Goal: Task Accomplishment & Management: Manage account settings

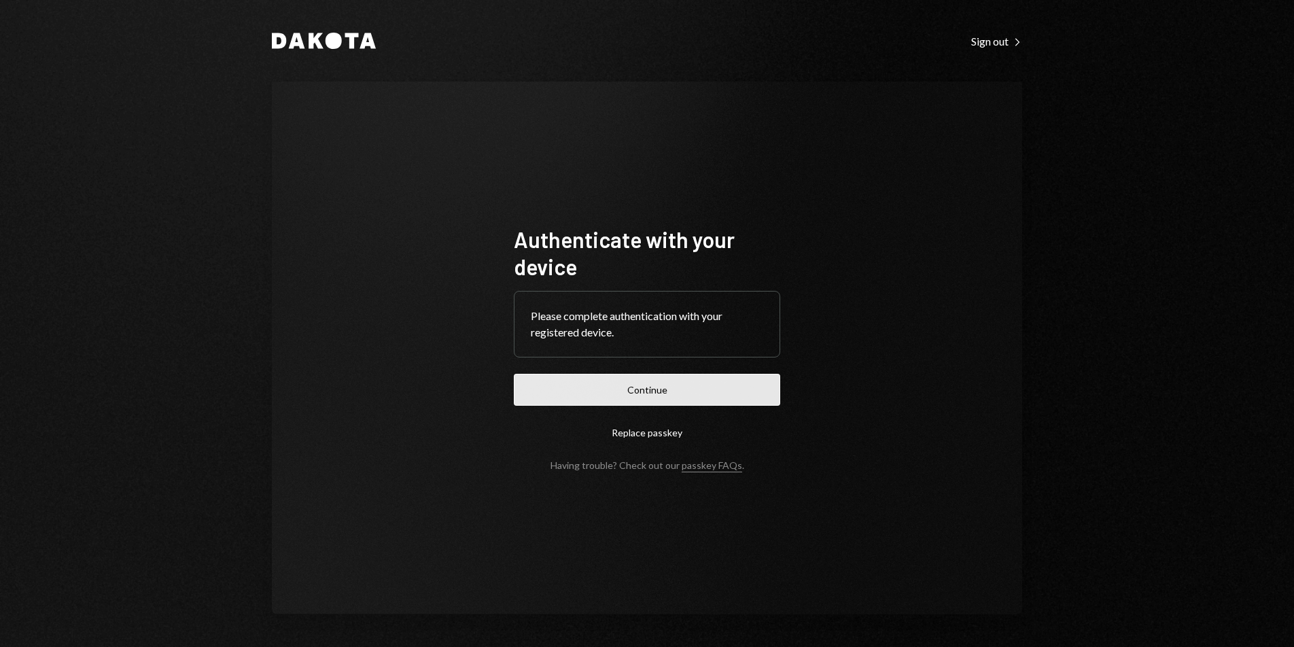
click at [683, 381] on button "Continue" at bounding box center [647, 390] width 266 height 32
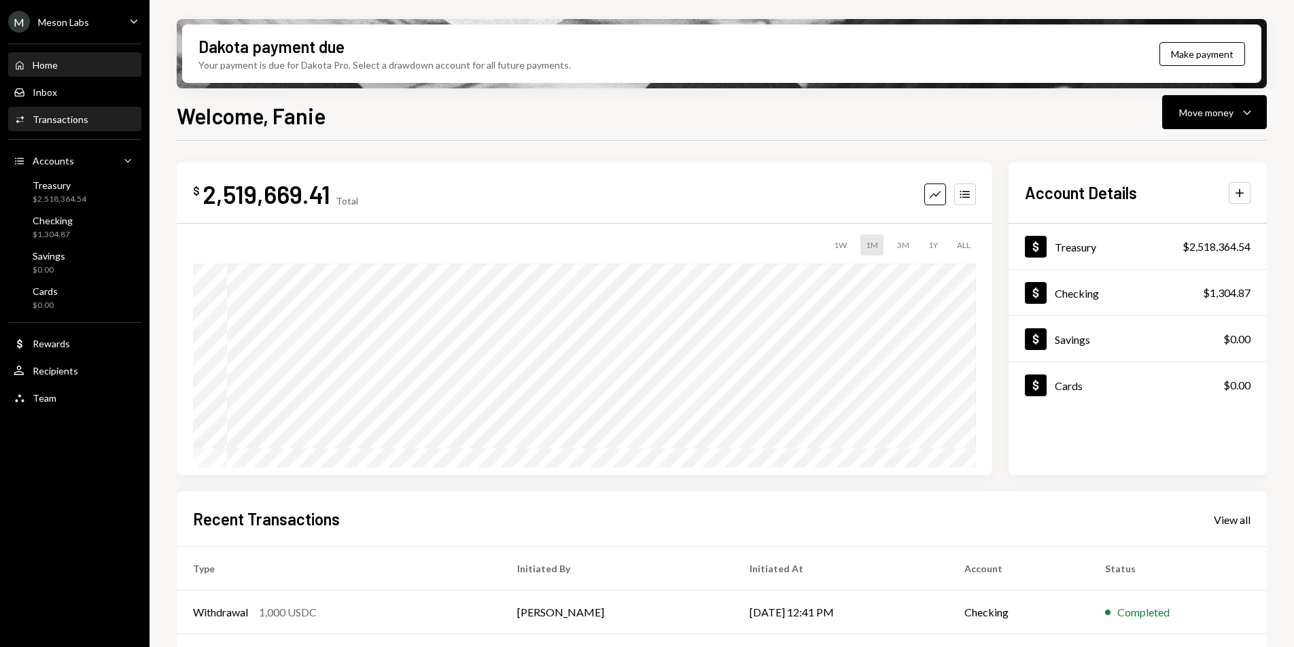
click at [70, 128] on div "Activities Transactions" at bounding box center [75, 119] width 122 height 23
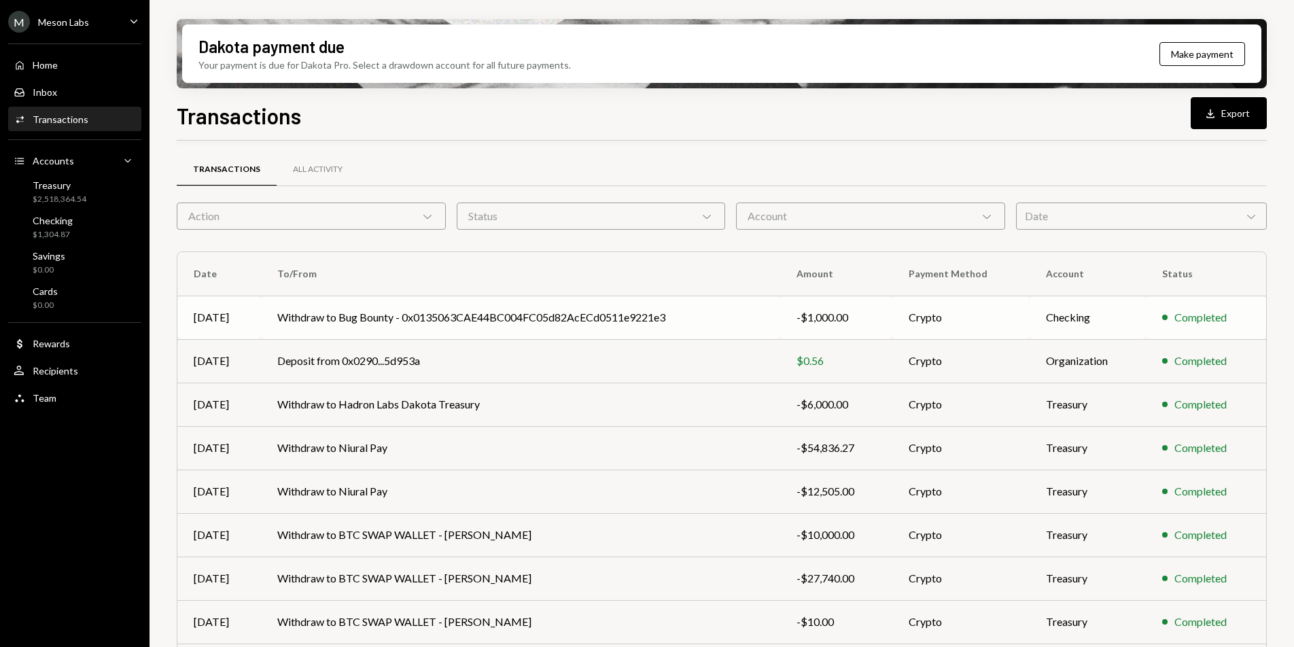
scroll to position [3, 0]
click at [81, 191] on div "Treasury $2,518,364.54" at bounding box center [60, 192] width 54 height 26
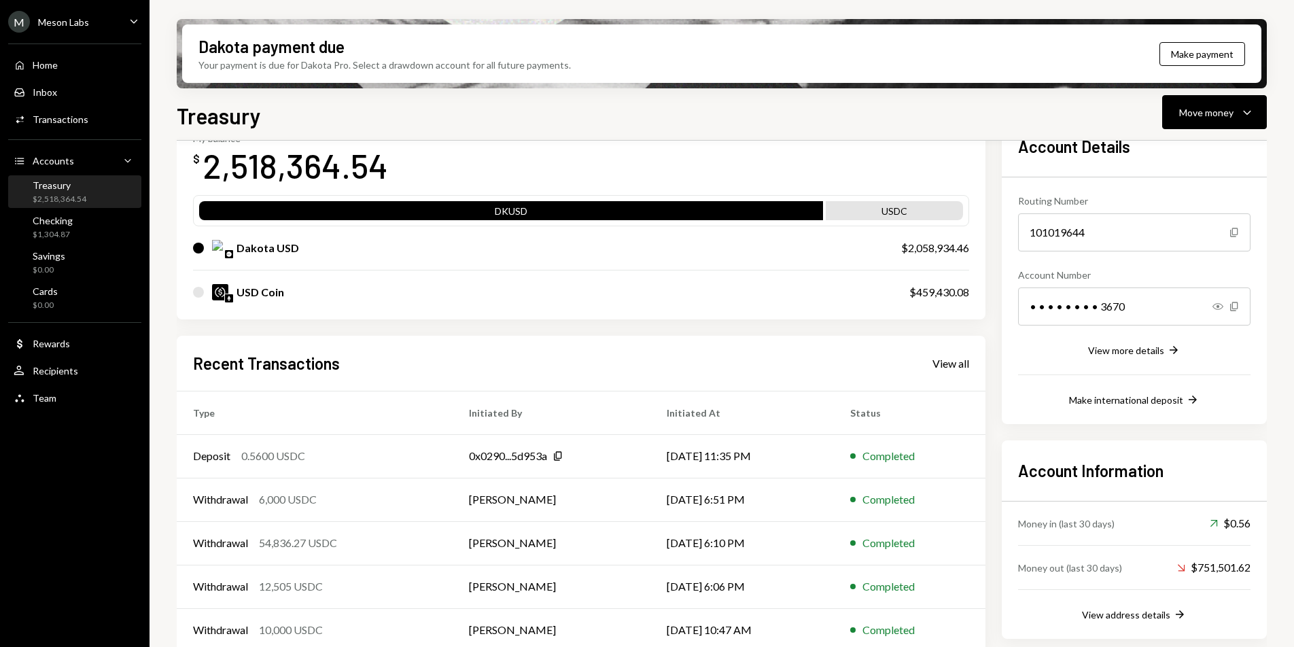
scroll to position [105, 0]
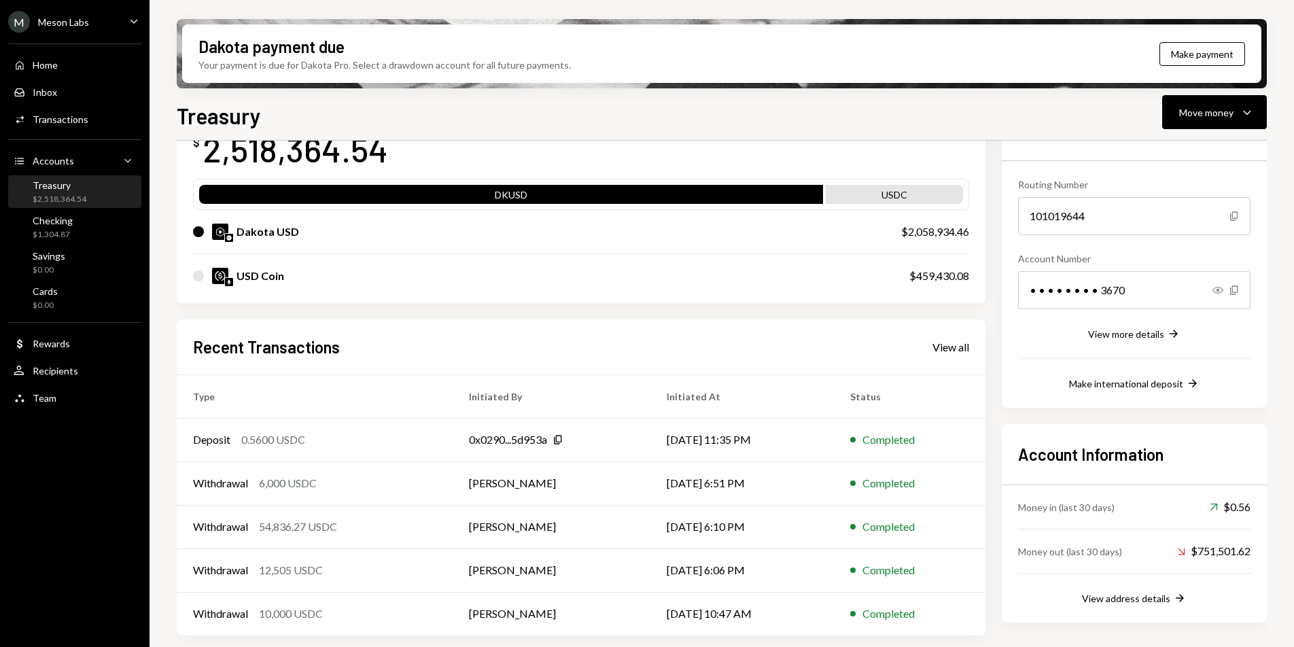
click at [87, 133] on div "Home Home Inbox Inbox Activities Transactions Accounts Accounts Caret Down Trea…" at bounding box center [74, 223] width 149 height 377
click at [82, 128] on div "Activities Transactions" at bounding box center [75, 119] width 122 height 23
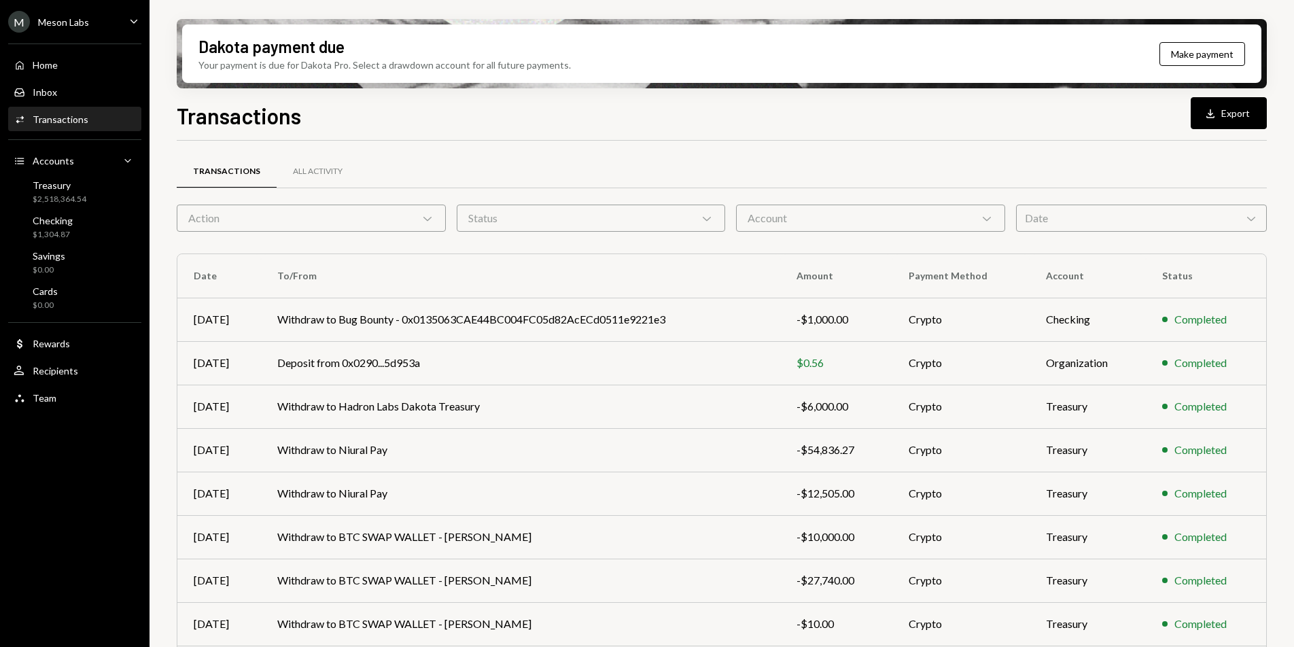
click at [847, 219] on div "Account Chevron Down" at bounding box center [870, 218] width 269 height 27
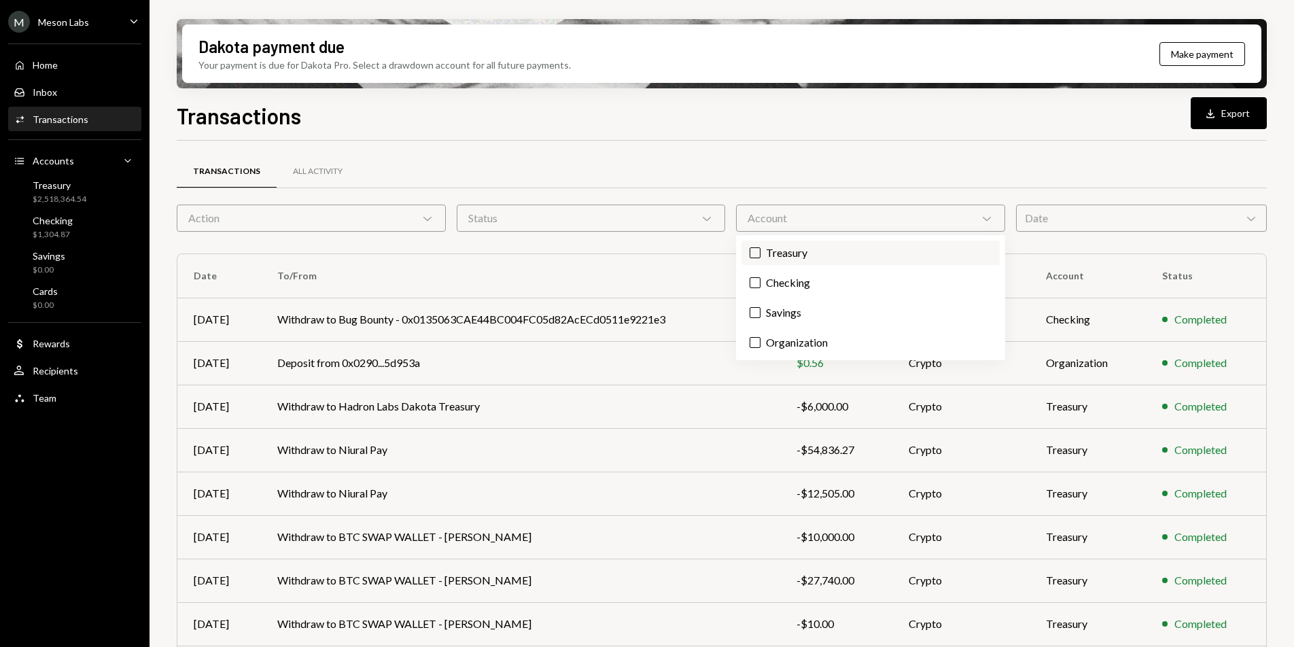
click at [788, 254] on label "Treasury" at bounding box center [870, 253] width 258 height 24
click at [760, 254] on button "Treasury" at bounding box center [754, 252] width 11 height 11
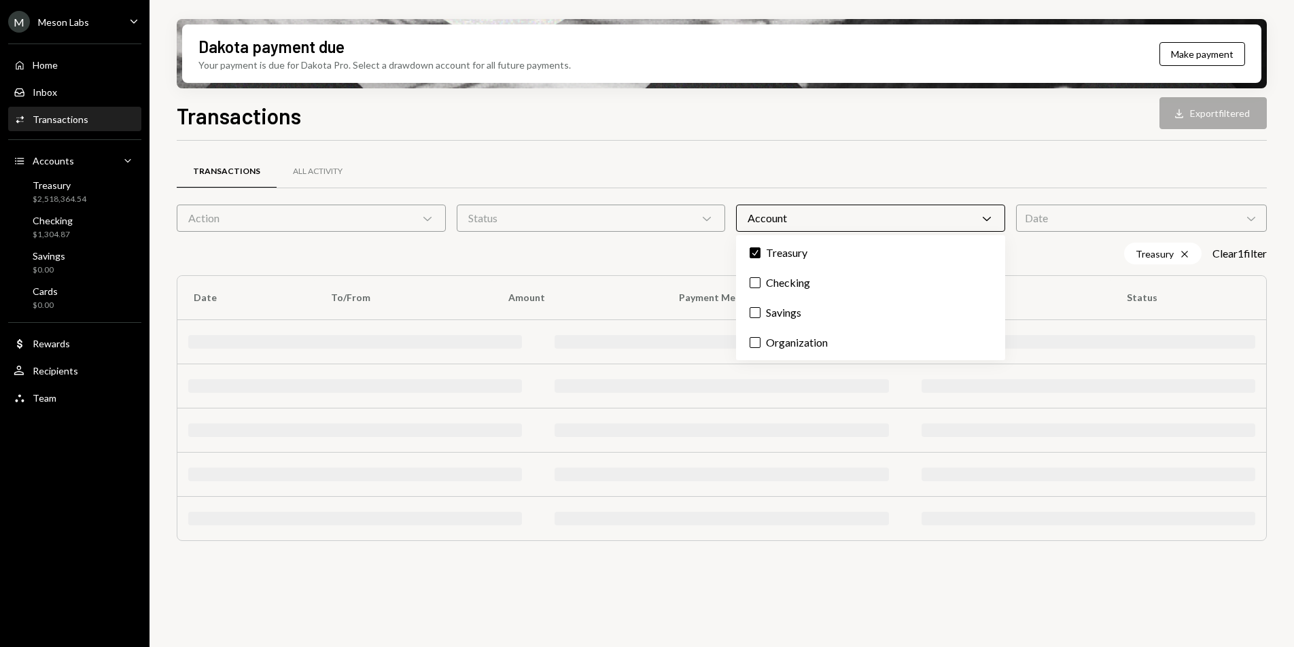
click at [891, 154] on div "Transactions All Activity" at bounding box center [722, 171] width 1090 height 35
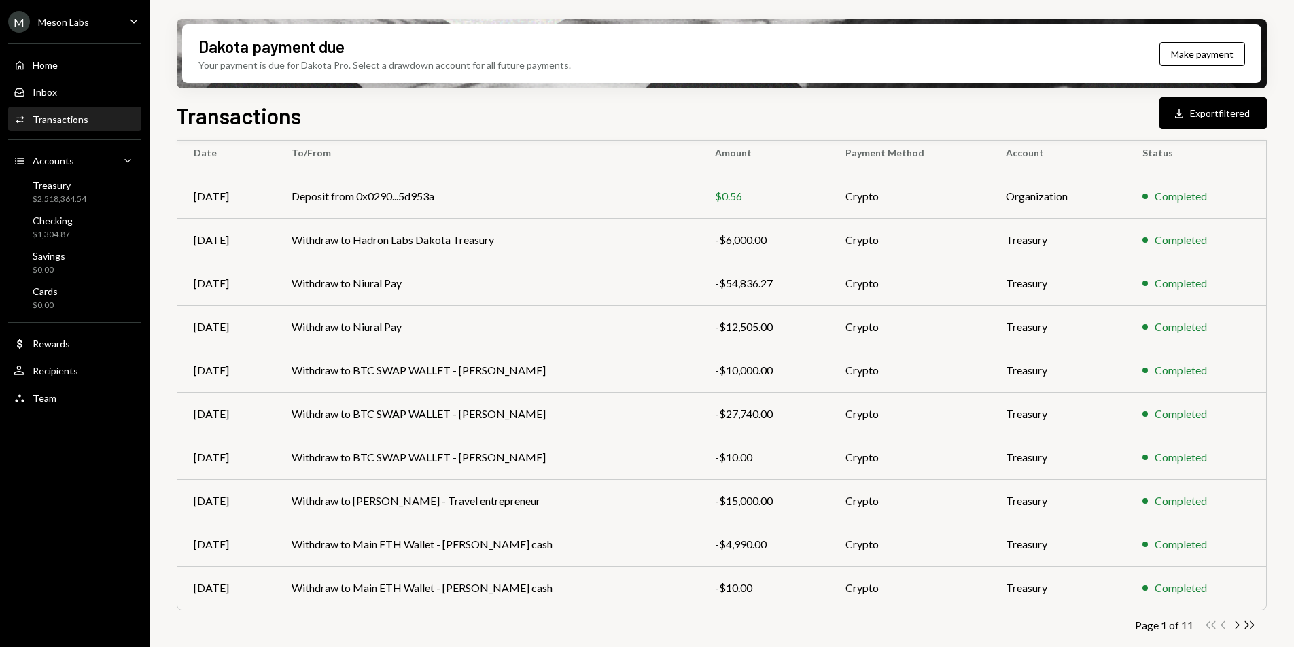
scroll to position [149, 0]
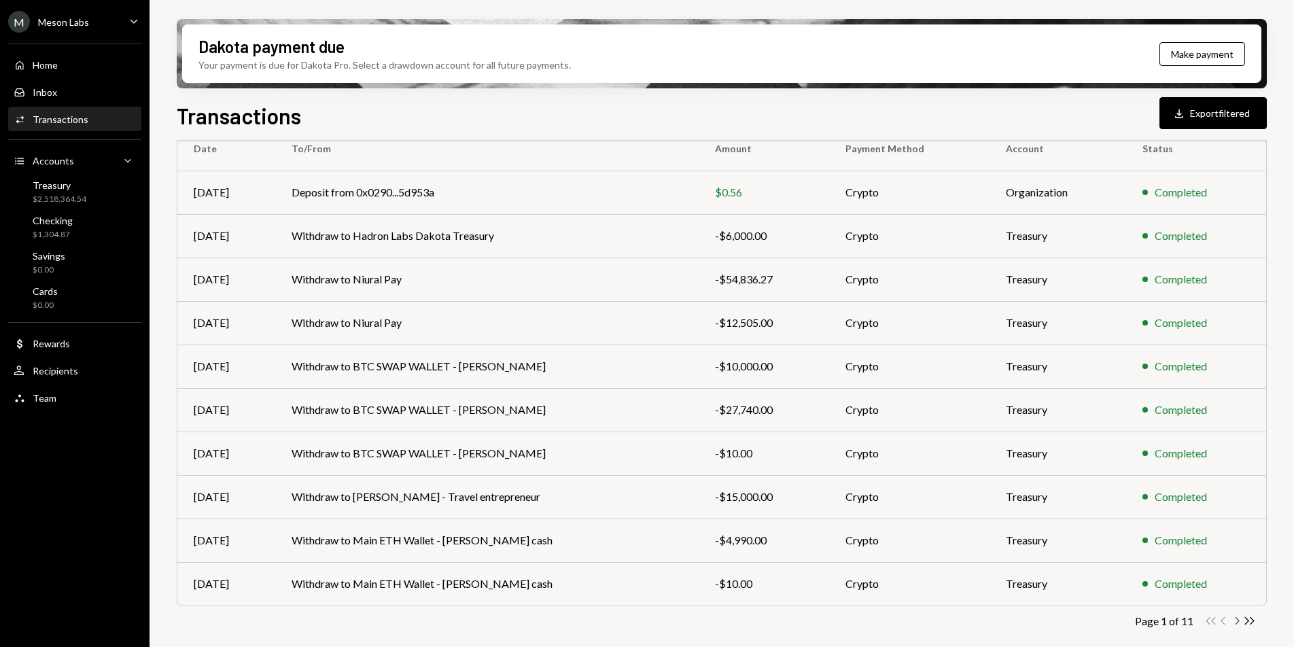
click at [1235, 619] on icon "Chevron Right" at bounding box center [1236, 620] width 13 height 13
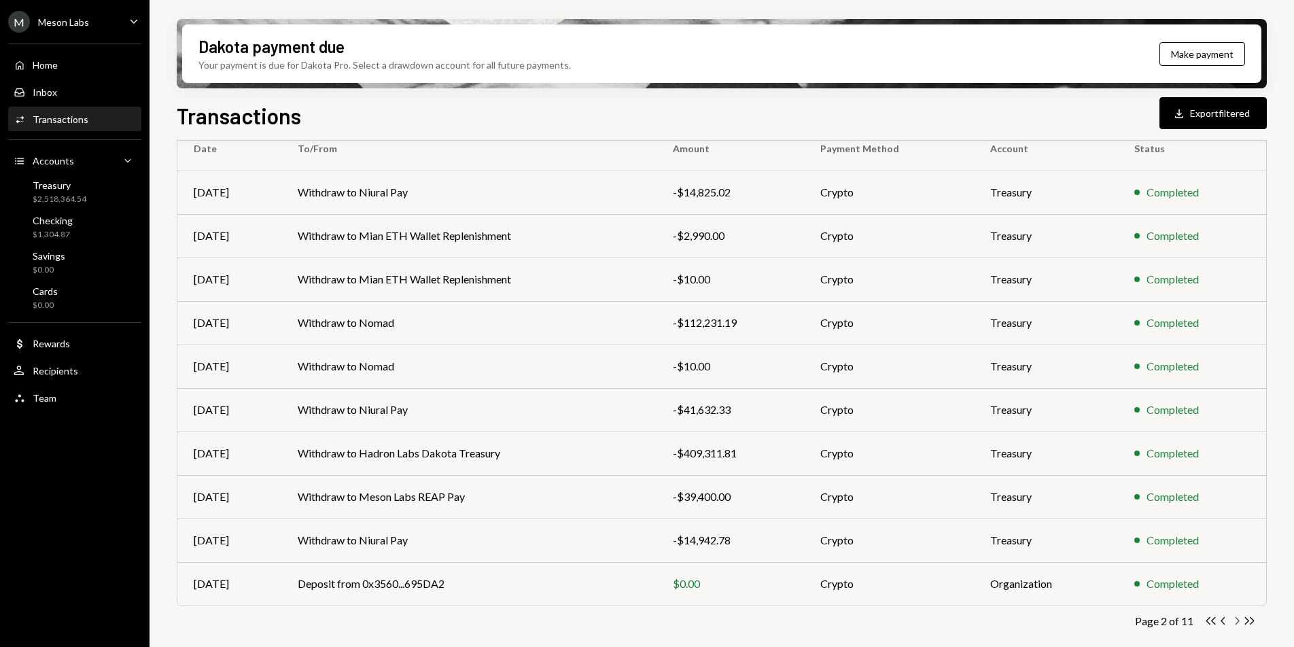
click at [1240, 617] on icon "Chevron Right" at bounding box center [1236, 620] width 13 height 13
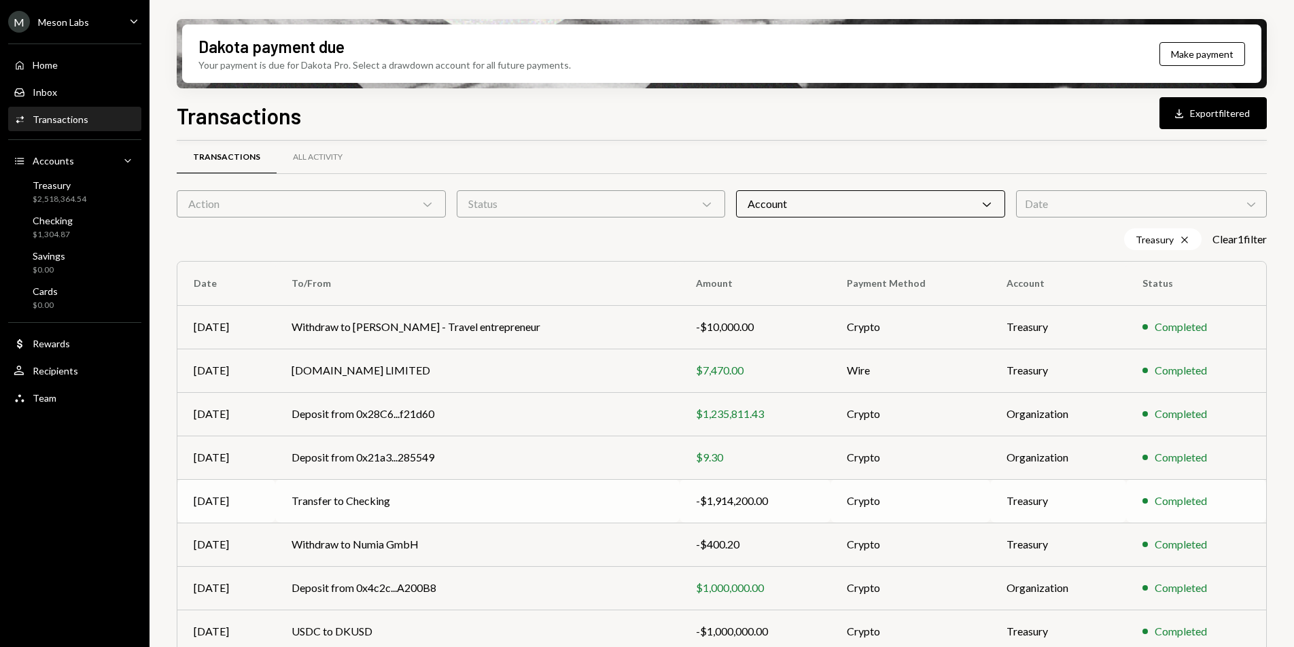
scroll to position [92, 0]
